Goal: Task Accomplishment & Management: Manage account settings

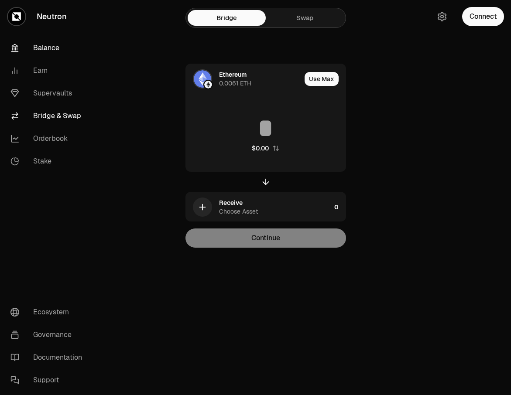
click at [45, 43] on link "Balance" at bounding box center [48, 48] width 91 height 23
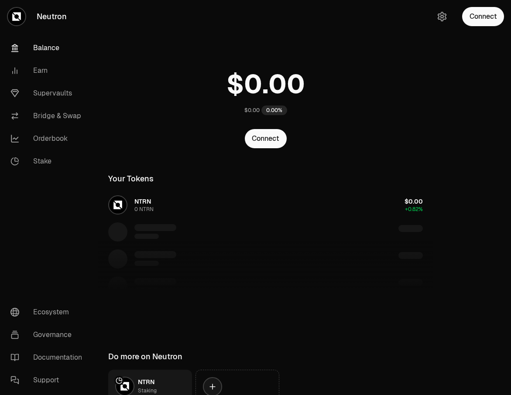
click at [44, 48] on link "Balance" at bounding box center [48, 48] width 91 height 23
click at [327, 201] on div "NTRN 0 NTRN $0.00 +0.82%" at bounding box center [266, 259] width 336 height 134
click at [122, 207] on div "NTRN 0 NTRN $0.00 +0.82%" at bounding box center [266, 259] width 336 height 134
click at [407, 204] on div "NTRN 0 NTRN $0.00 +0.82%" at bounding box center [266, 259] width 336 height 134
click at [265, 142] on button "Connect" at bounding box center [266, 138] width 42 height 19
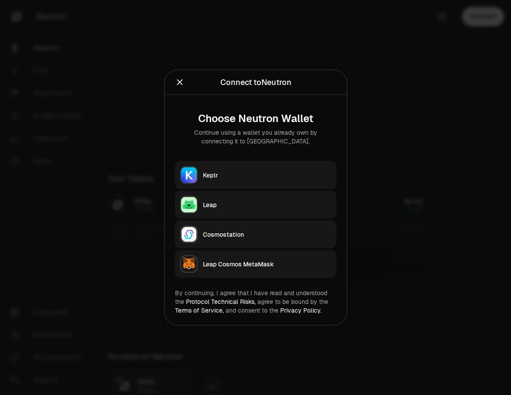
click at [253, 170] on button "Keplr" at bounding box center [255, 175] width 161 height 28
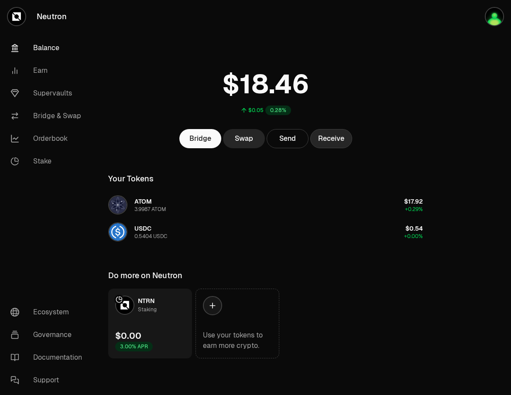
click at [320, 141] on button "Receive" at bounding box center [331, 138] width 42 height 19
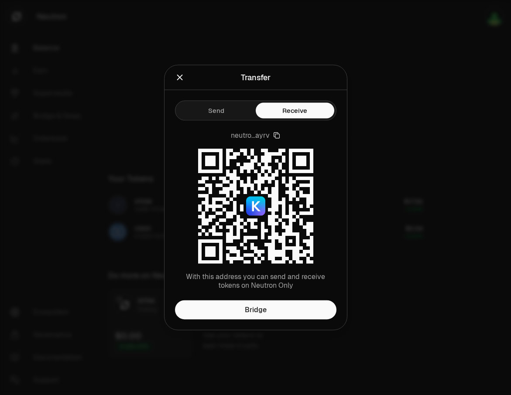
click at [364, 161] on div at bounding box center [255, 197] width 511 height 395
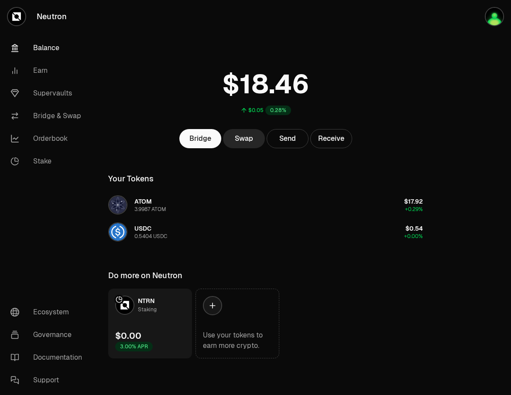
click at [169, 312] on link "NTRN Staking $0.00 3.00% APR" at bounding box center [150, 324] width 84 height 70
click at [316, 137] on button "Receive" at bounding box center [331, 138] width 42 height 19
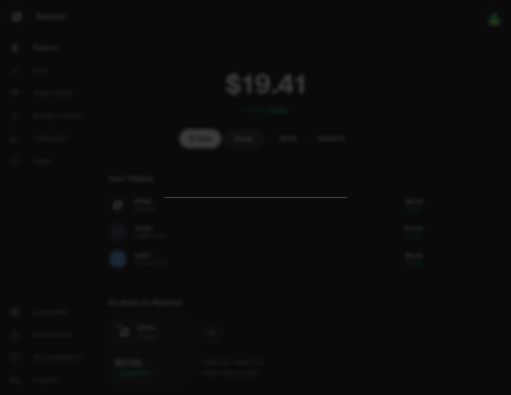
click at [386, 78] on div at bounding box center [255, 197] width 511 height 395
